Goal: Check status: Check status

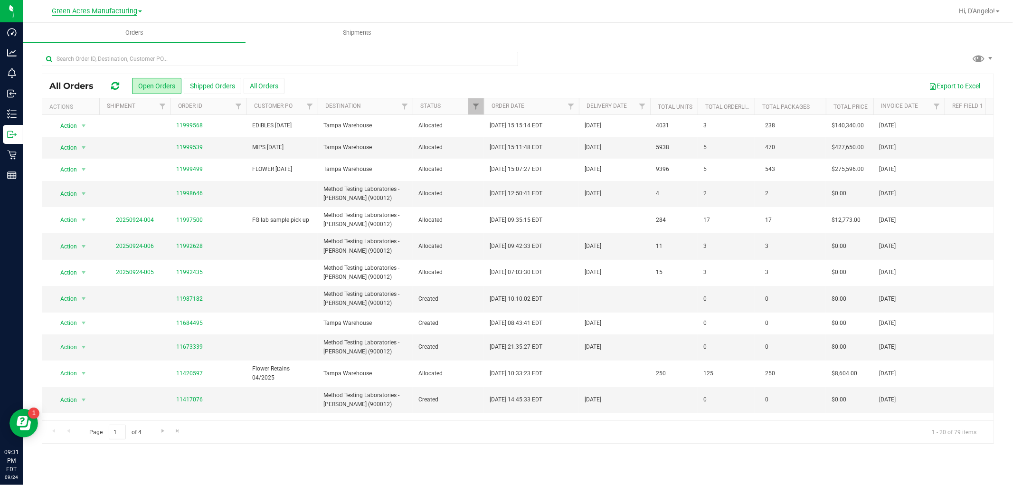
click at [104, 13] on span "Green Acres Manufacturing" at bounding box center [94, 11] width 85 height 9
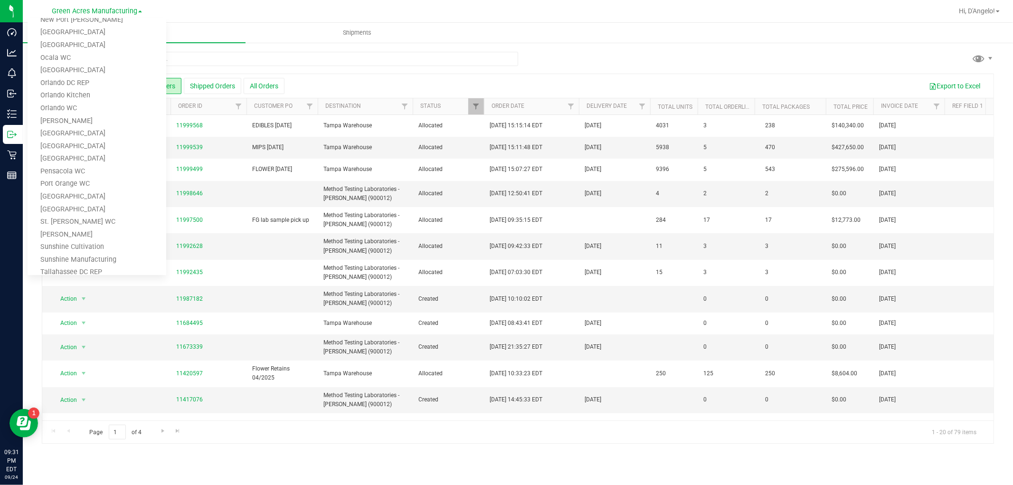
scroll to position [428, 0]
click at [86, 193] on link "Tampa Warehouse" at bounding box center [97, 198] width 139 height 13
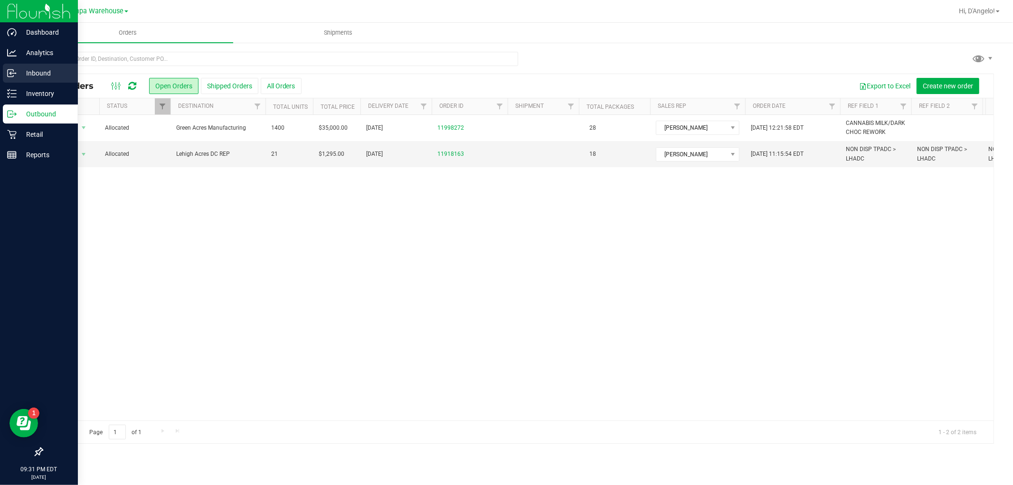
click at [45, 74] on p "Inbound" at bounding box center [45, 72] width 57 height 11
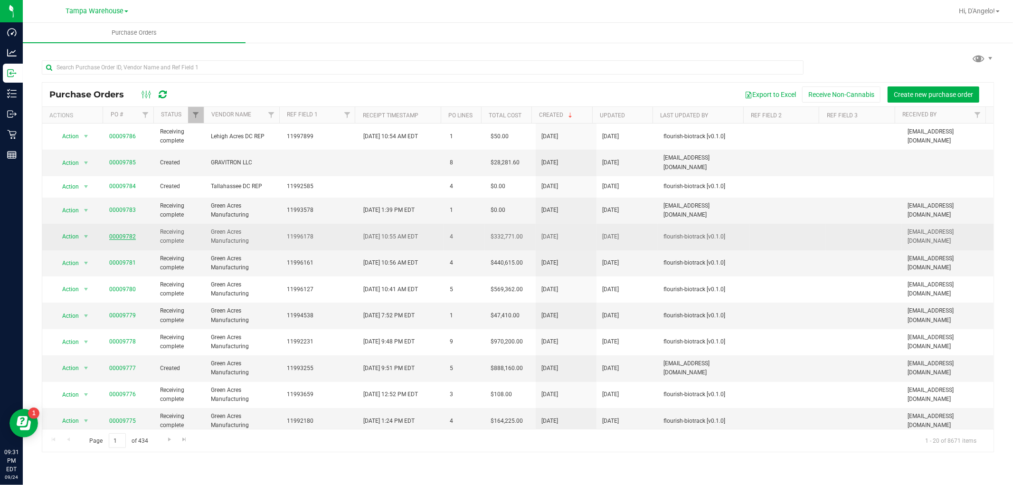
click at [121, 234] on link "00009782" at bounding box center [122, 236] width 27 height 7
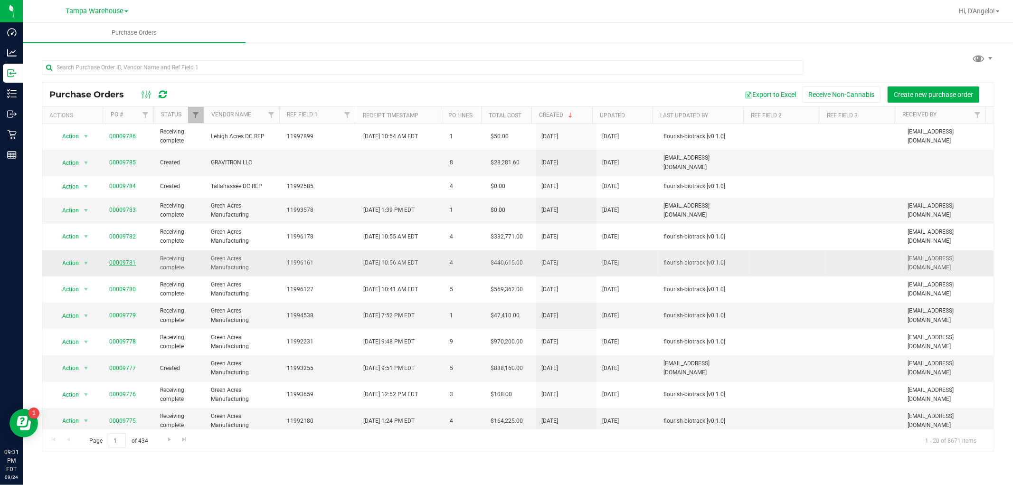
click at [126, 259] on link "00009781" at bounding box center [122, 262] width 27 height 7
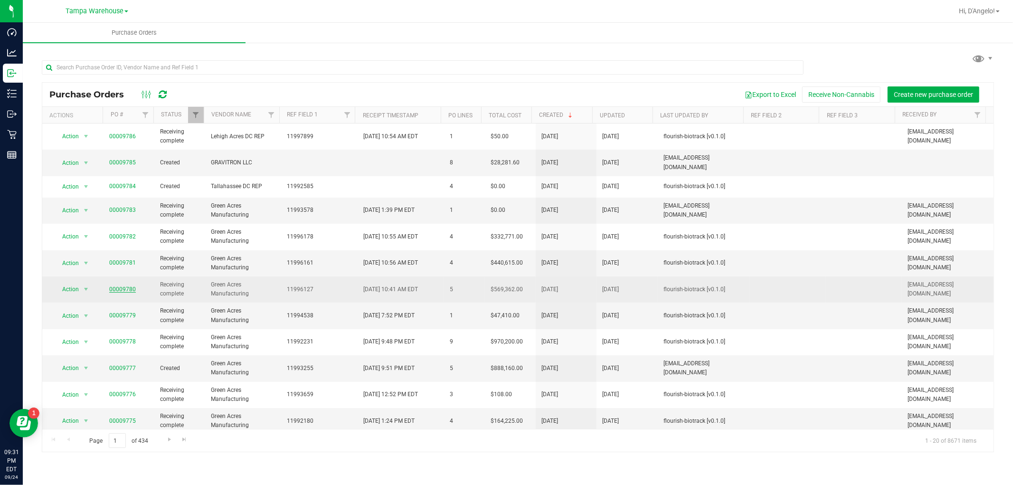
click at [125, 287] on link "00009780" at bounding box center [122, 289] width 27 height 7
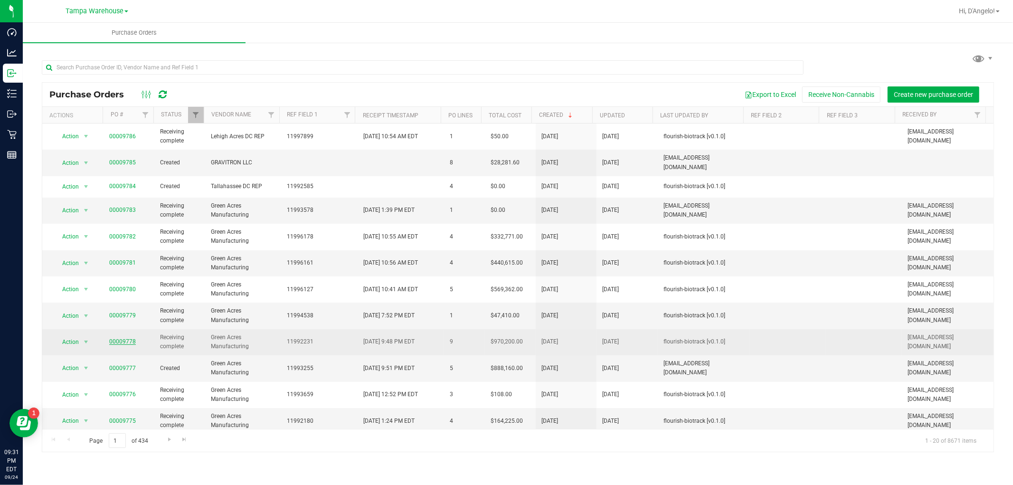
click at [114, 338] on link "00009778" at bounding box center [122, 341] width 27 height 7
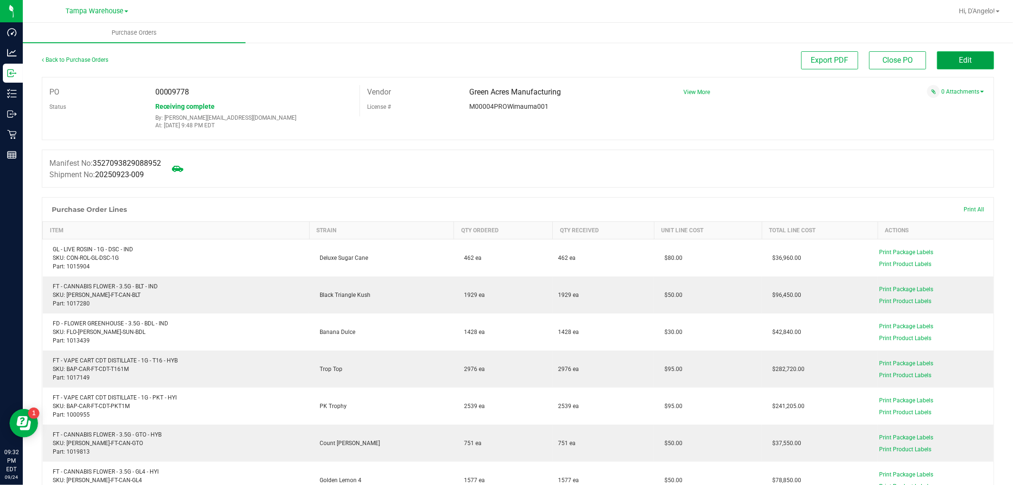
click at [947, 65] on button "Edit" at bounding box center [965, 60] width 57 height 18
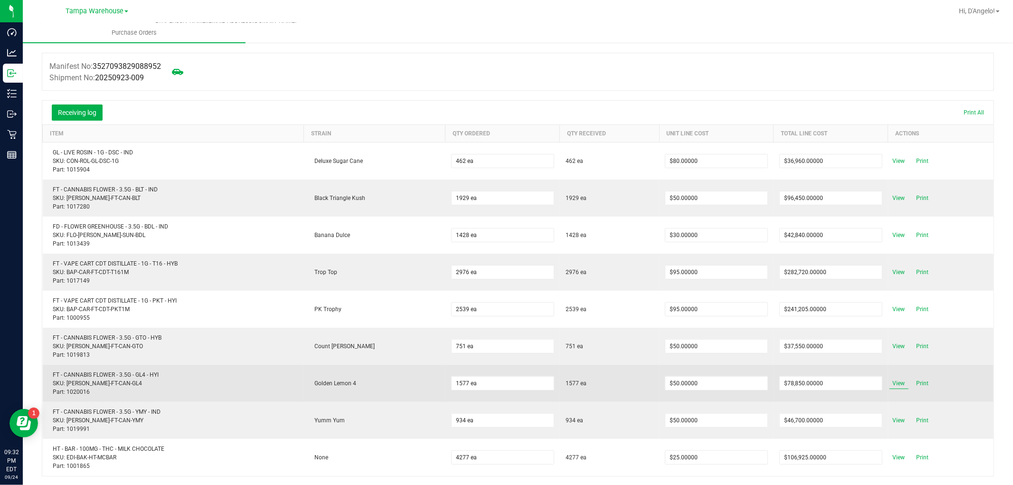
scroll to position [260, 0]
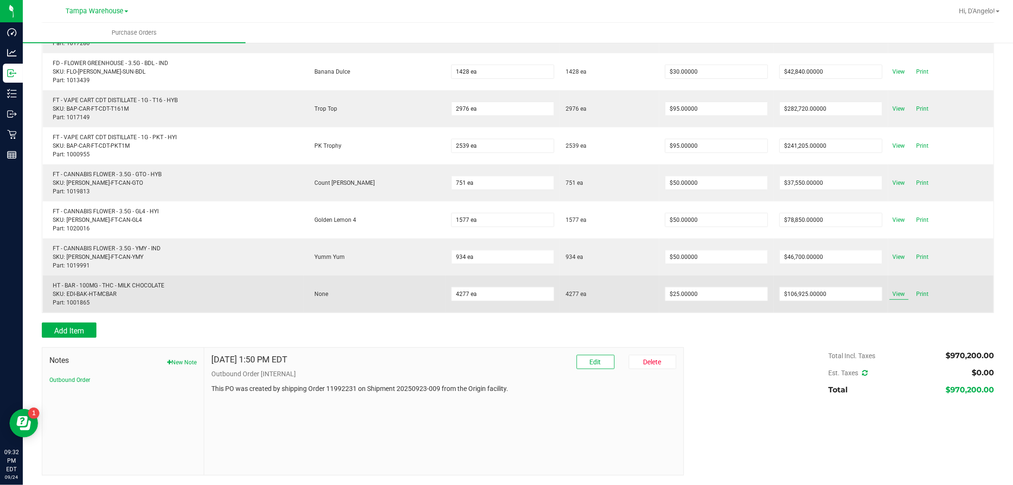
click at [889, 292] on span "View" at bounding box center [898, 293] width 19 height 11
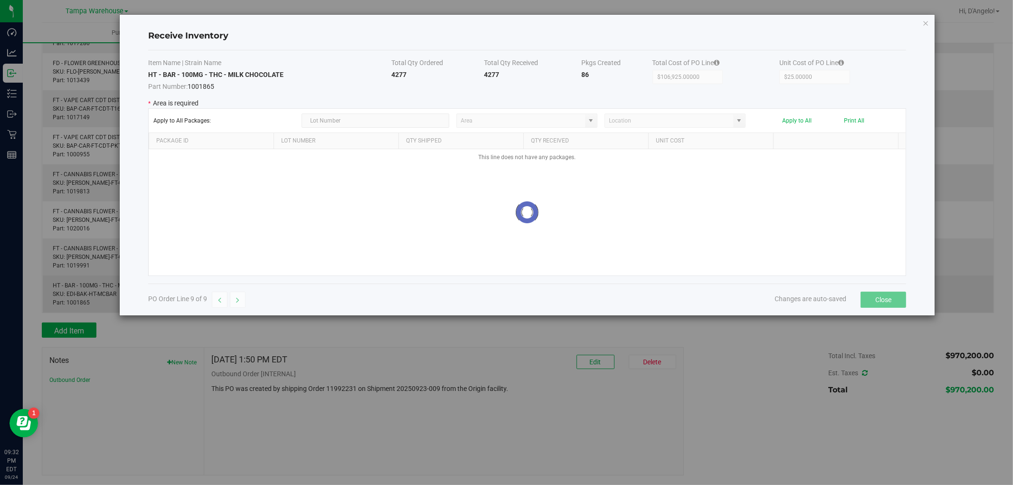
type input "State Pantry 1"
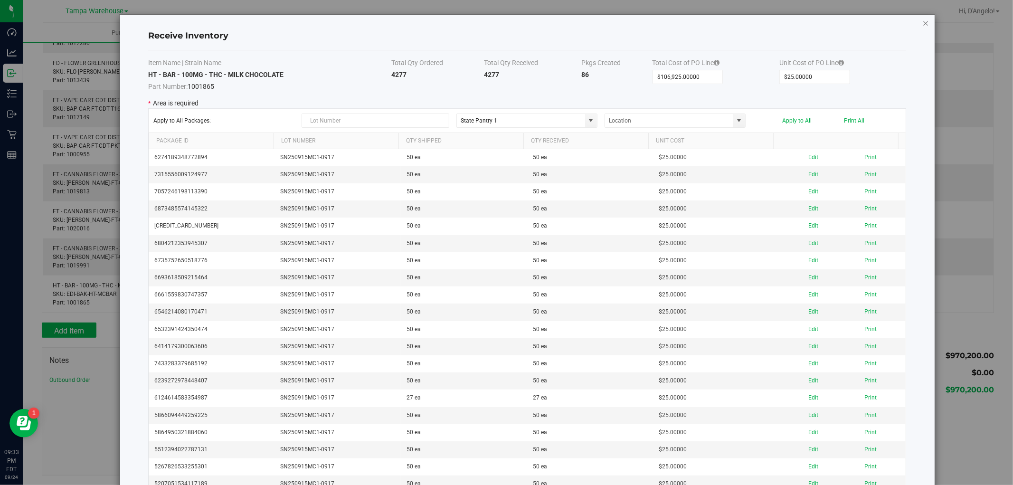
click at [923, 23] on icon "Close modal" at bounding box center [926, 22] width 7 height 11
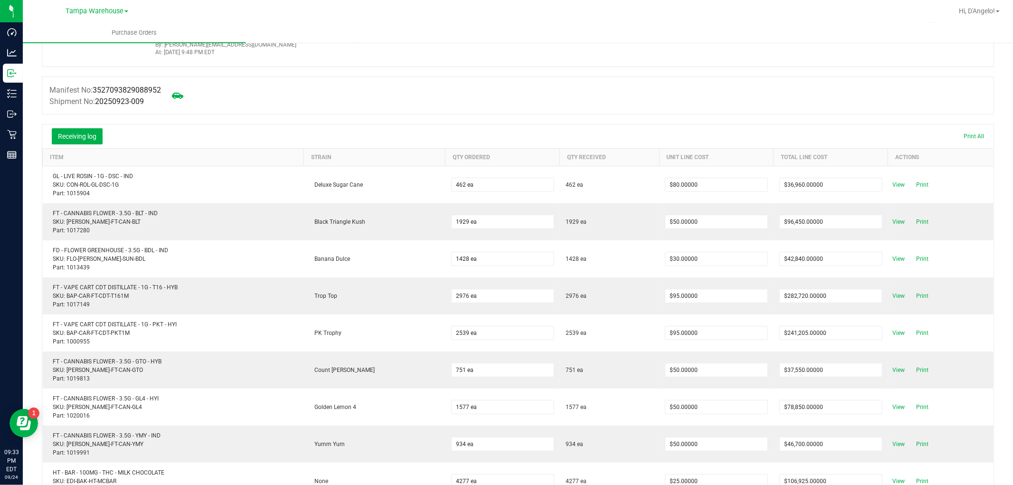
scroll to position [0, 0]
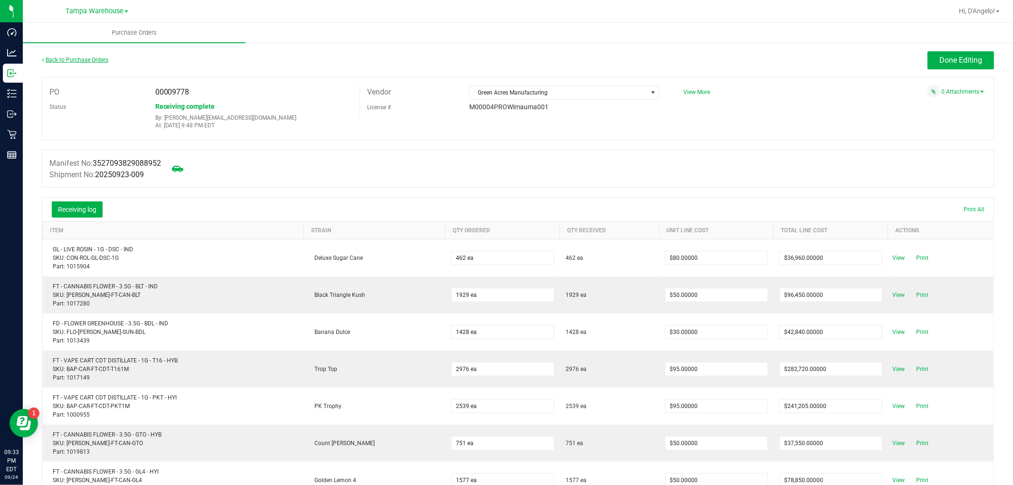
click at [63, 61] on link "Back to Purchase Orders" at bounding box center [75, 60] width 66 height 7
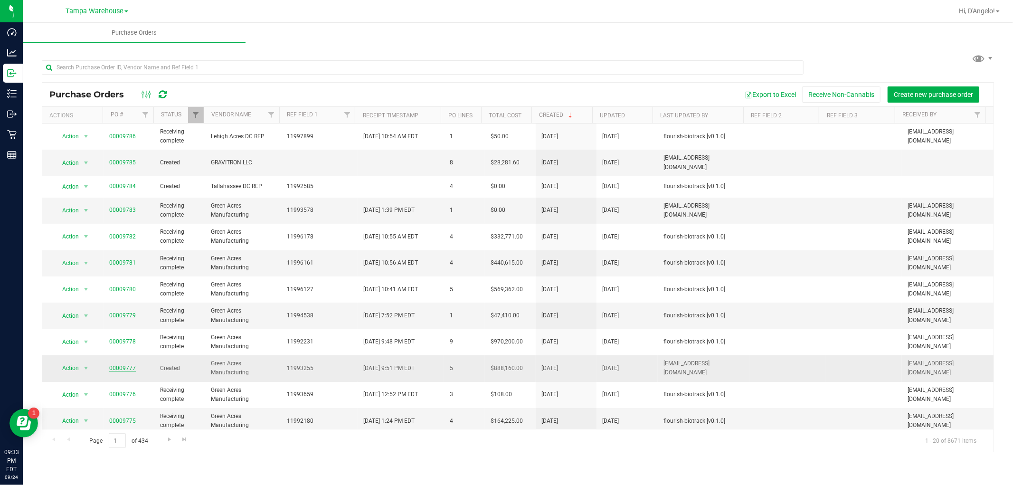
click at [121, 365] on link "00009777" at bounding box center [122, 368] width 27 height 7
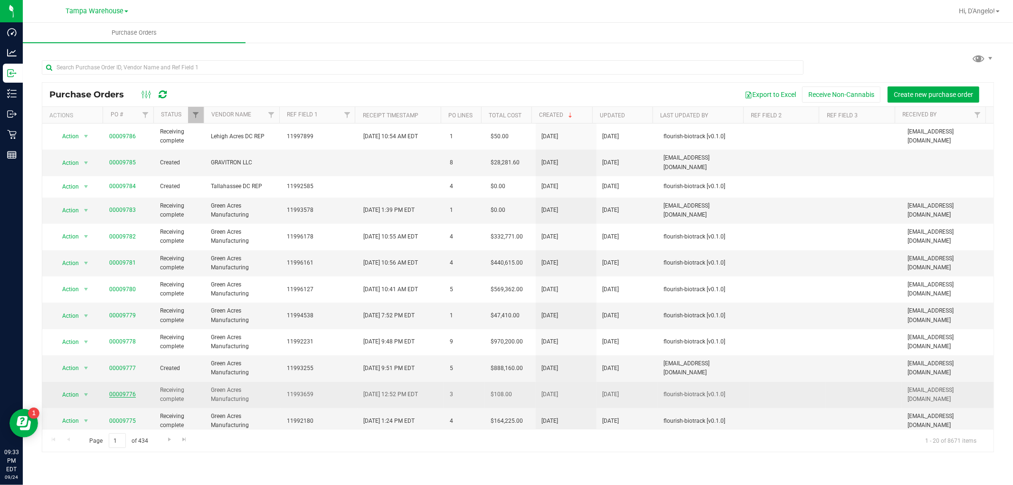
click at [123, 391] on link "00009776" at bounding box center [122, 394] width 27 height 7
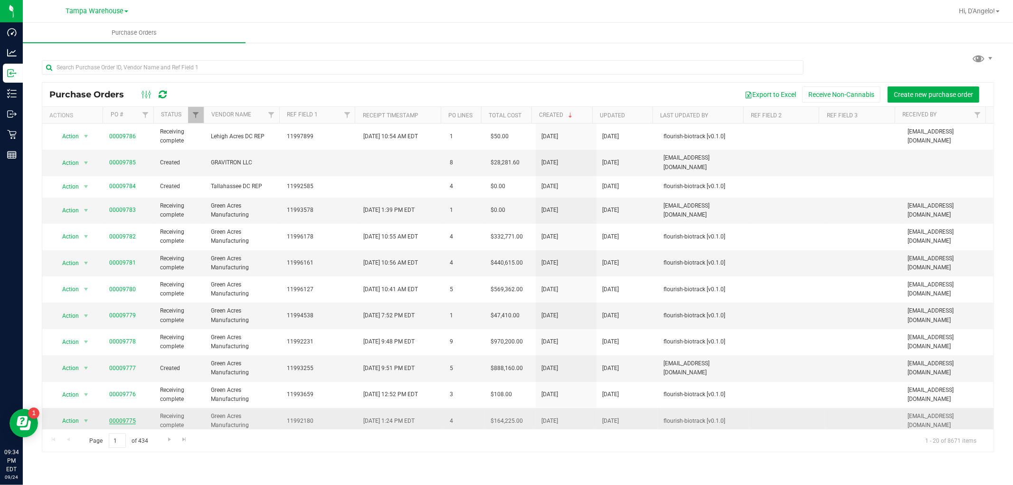
click at [119, 417] on link "00009775" at bounding box center [122, 420] width 27 height 7
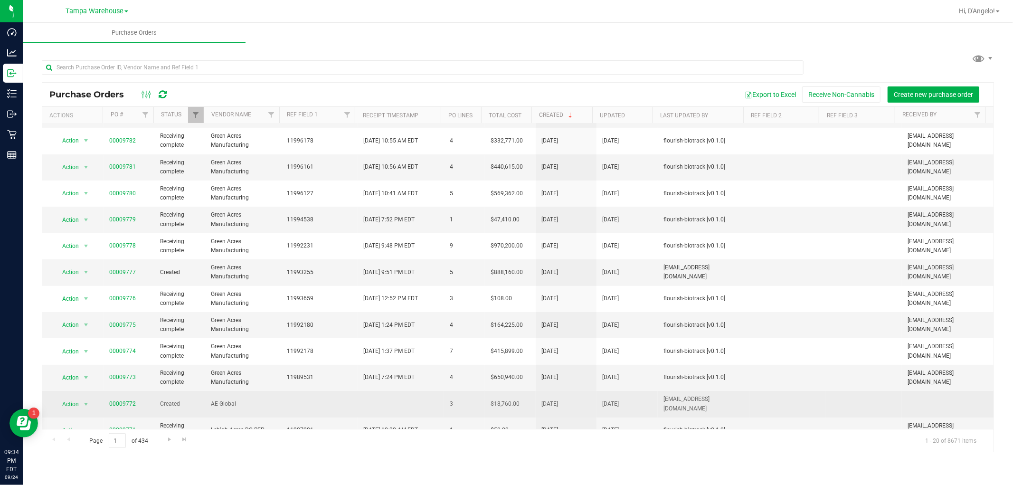
scroll to position [105, 0]
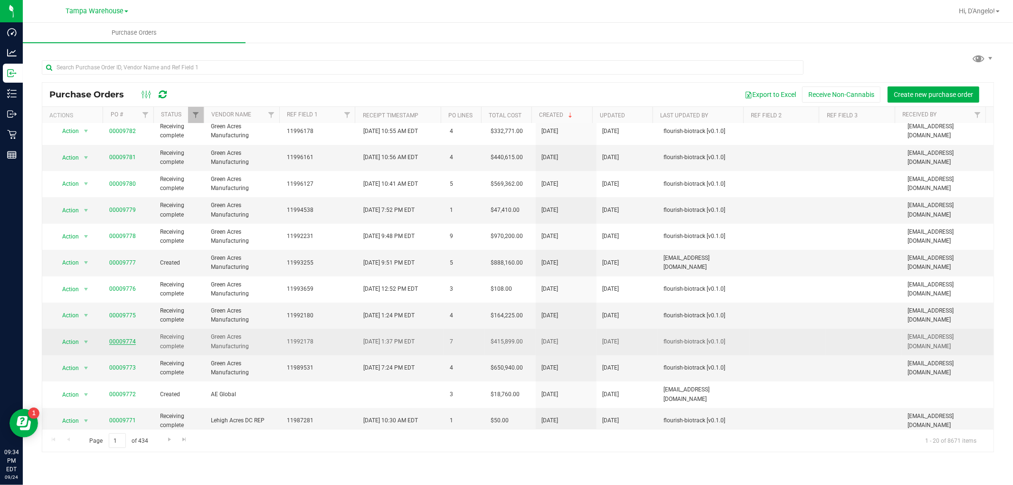
click at [127, 338] on link "00009774" at bounding box center [122, 341] width 27 height 7
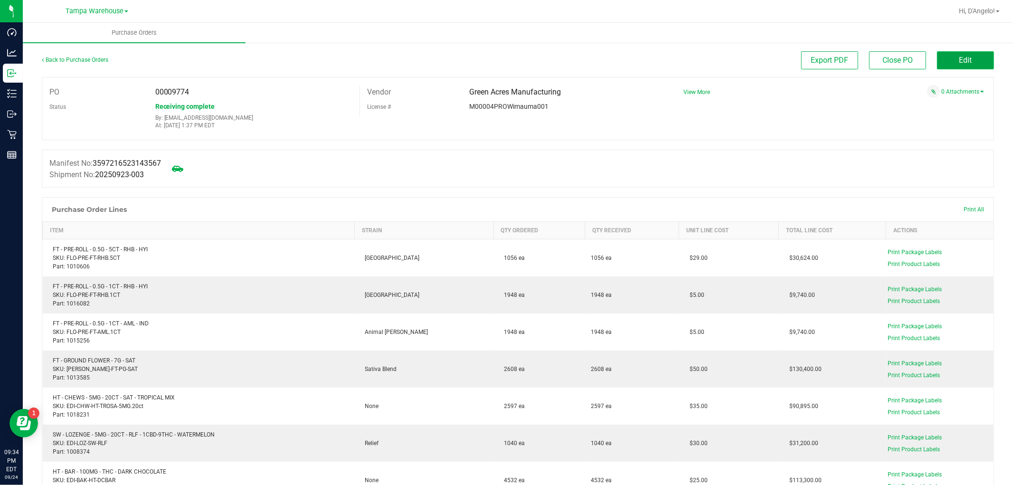
click at [962, 62] on span "Edit" at bounding box center [965, 60] width 13 height 9
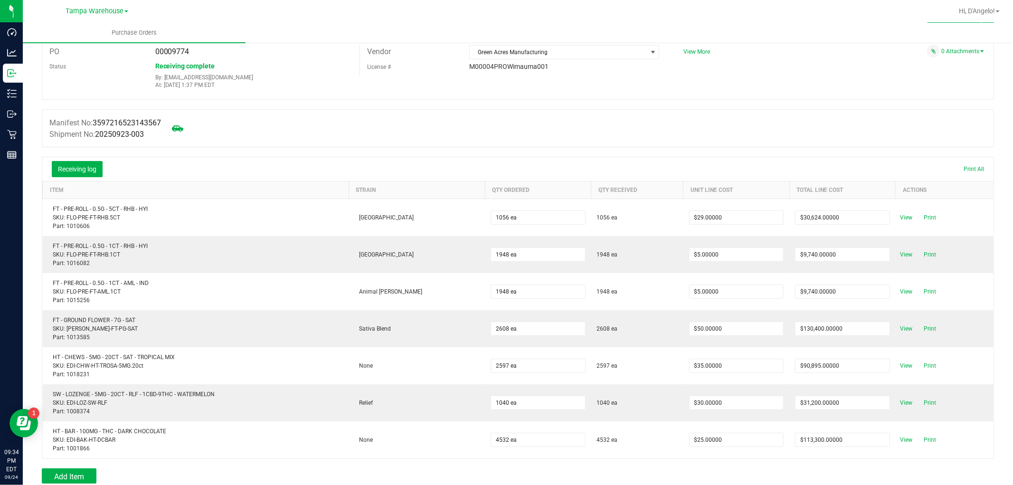
scroll to position [53, 0]
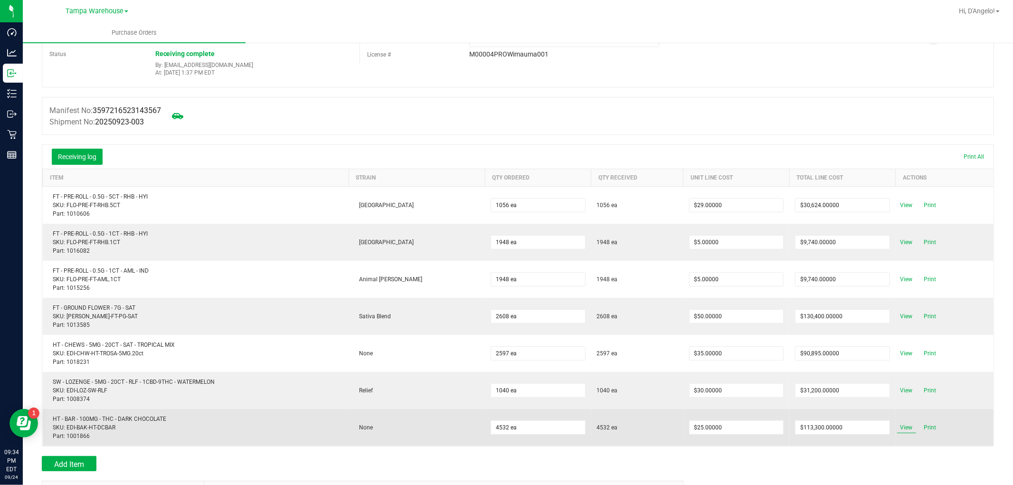
click at [899, 426] on span "View" at bounding box center [906, 427] width 19 height 11
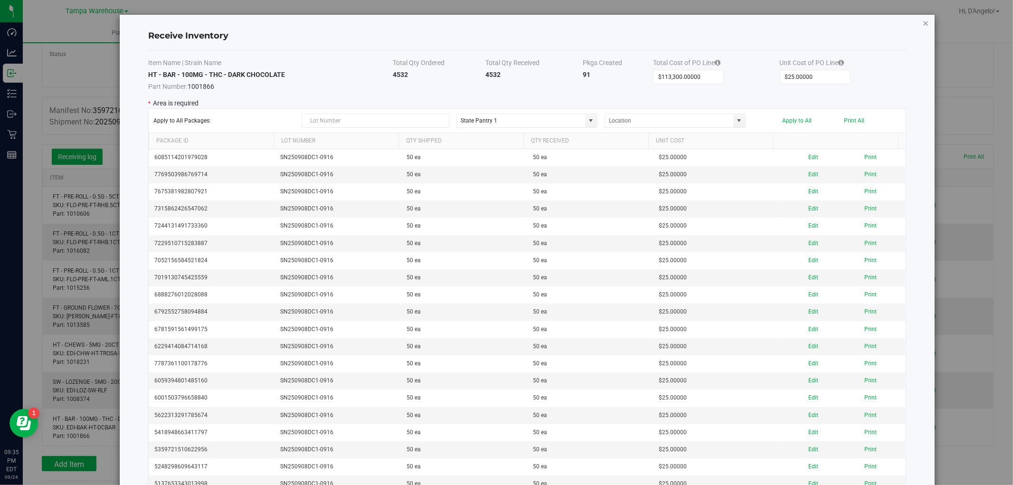
click at [923, 20] on icon "Close modal" at bounding box center [926, 22] width 7 height 11
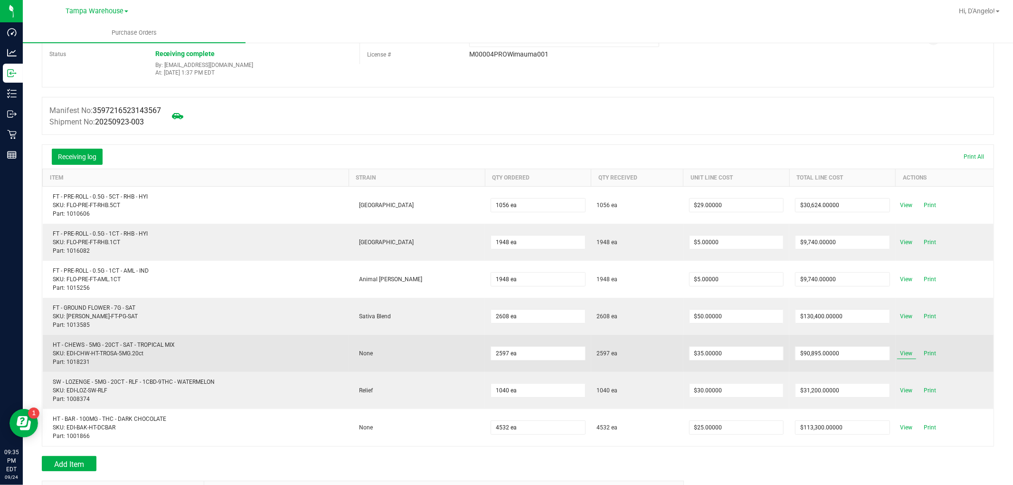
click at [897, 349] on span "View" at bounding box center [906, 353] width 19 height 11
